Goal: Information Seeking & Learning: Learn about a topic

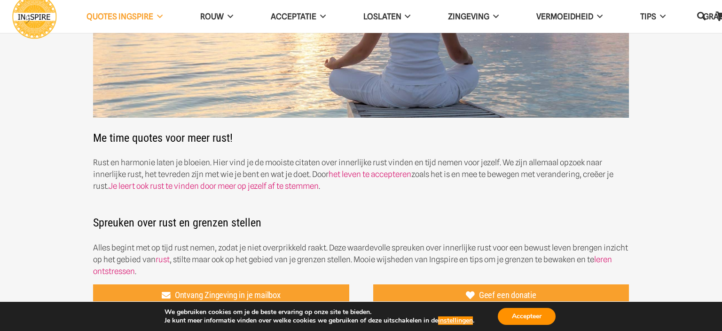
scroll to position [149, 0]
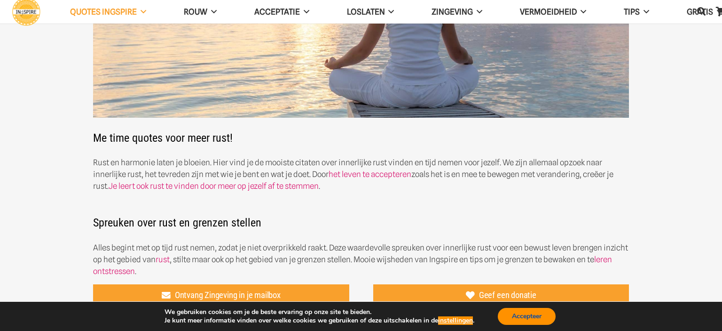
click at [542, 315] on button "Accepteer" at bounding box center [527, 316] width 58 height 17
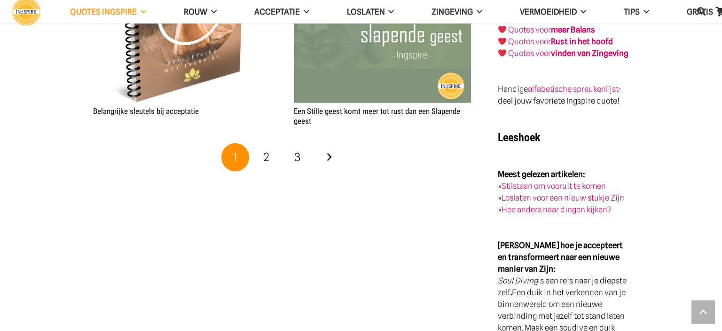
scroll to position [1738, 0]
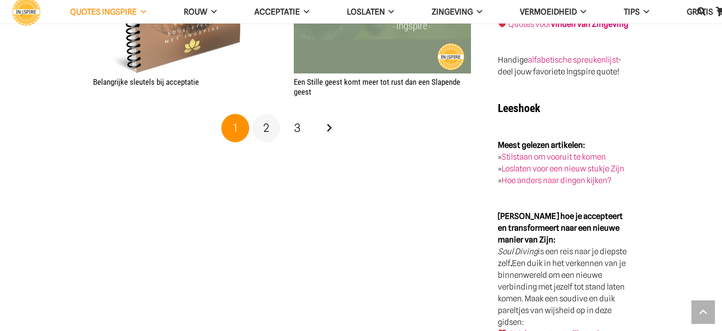
click at [268, 127] on span "2" at bounding box center [266, 128] width 6 height 14
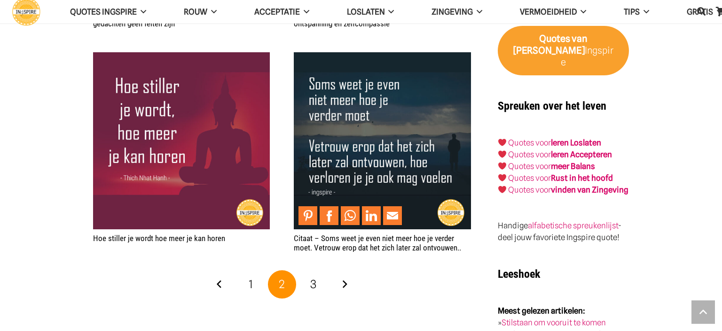
scroll to position [1589, 0]
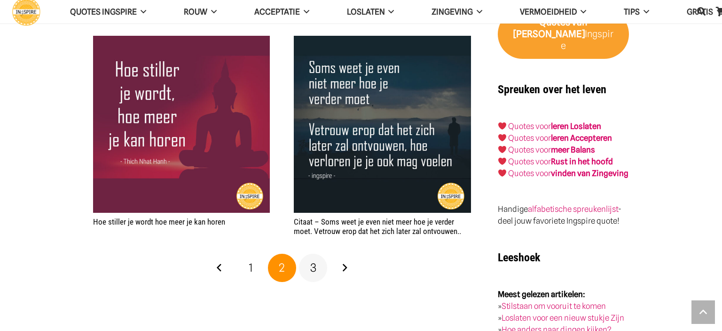
click at [315, 268] on span "3" at bounding box center [313, 268] width 6 height 14
